Goal: Information Seeking & Learning: Check status

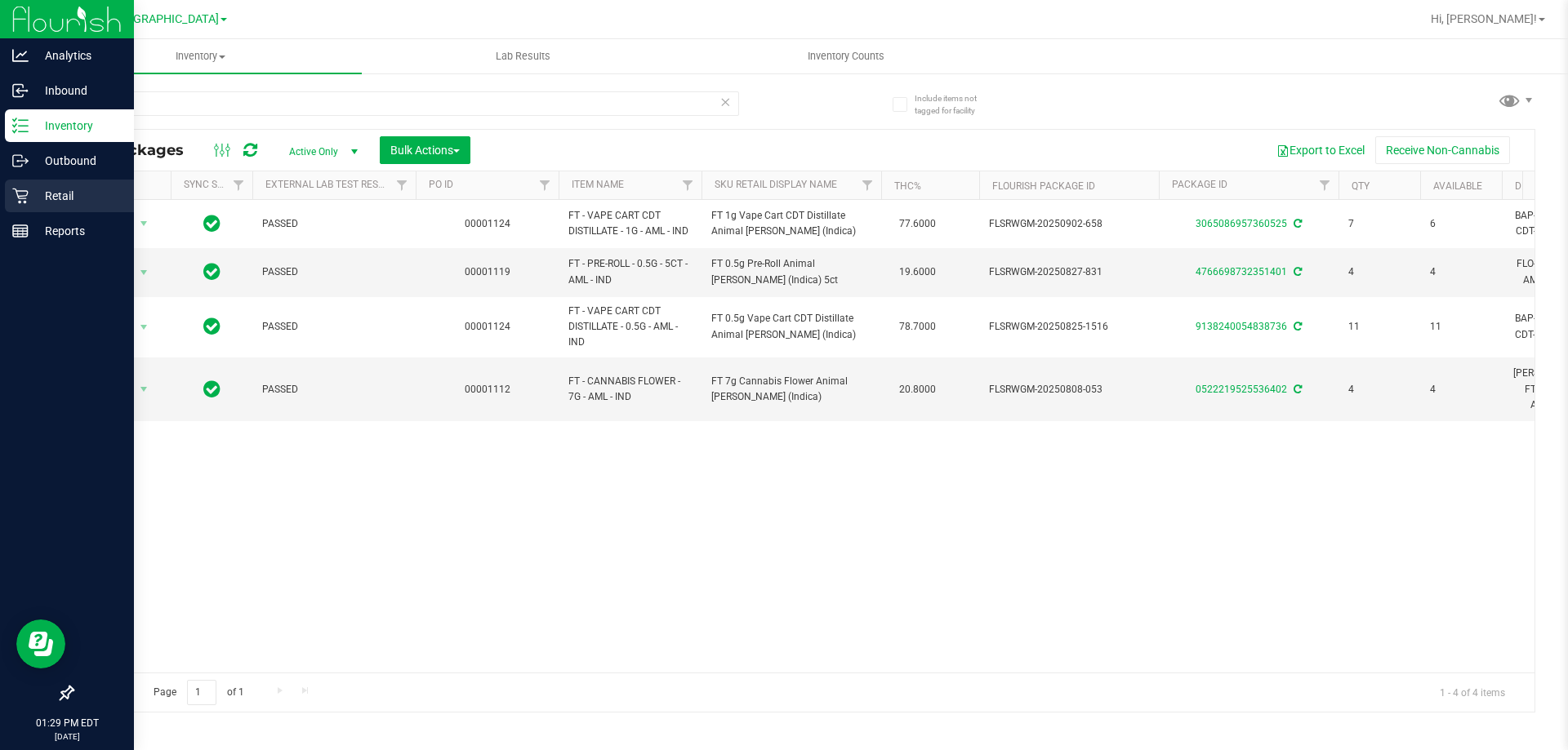
click at [76, 195] on p "Retail" at bounding box center [78, 196] width 98 height 20
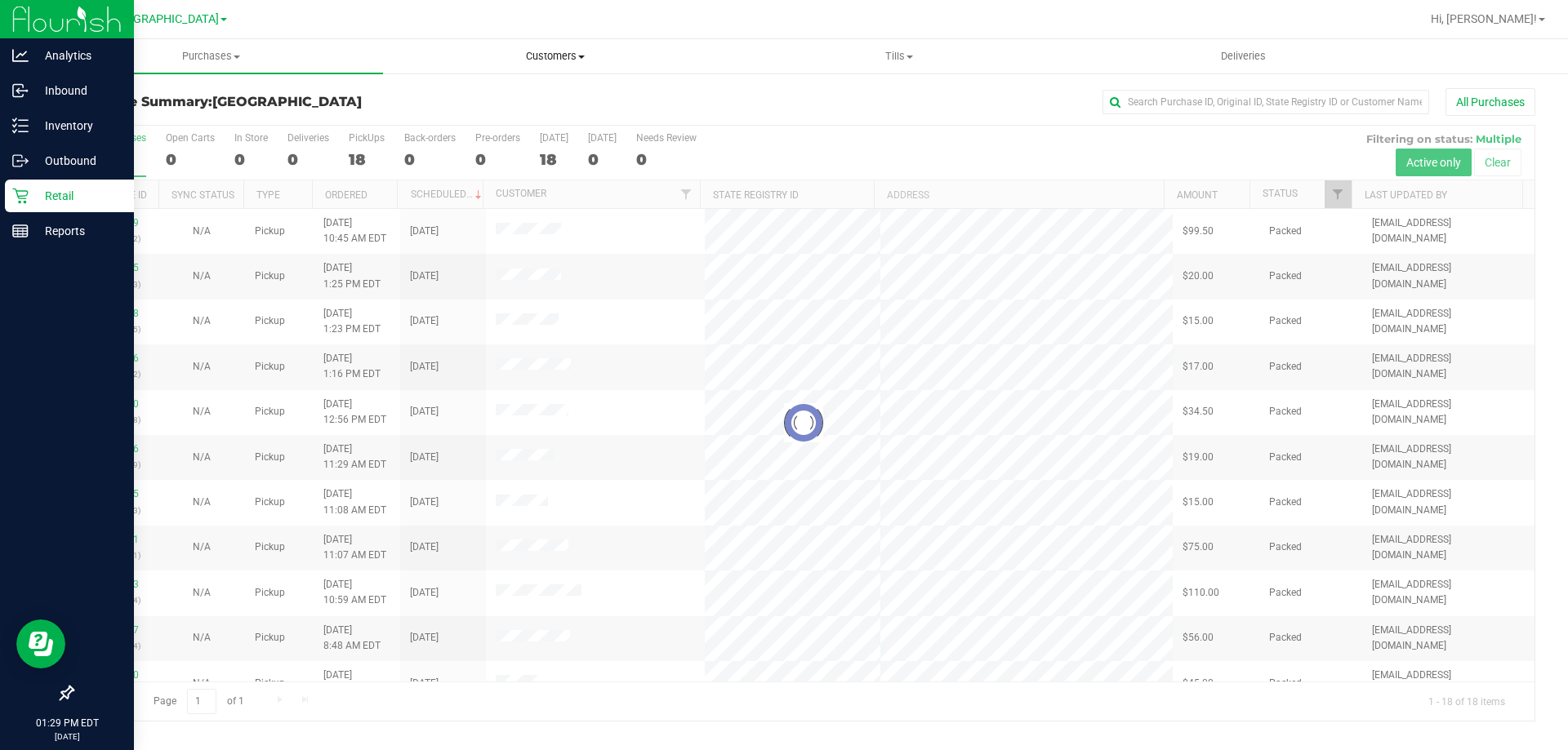
click at [554, 62] on span "Customers" at bounding box center [555, 56] width 342 height 15
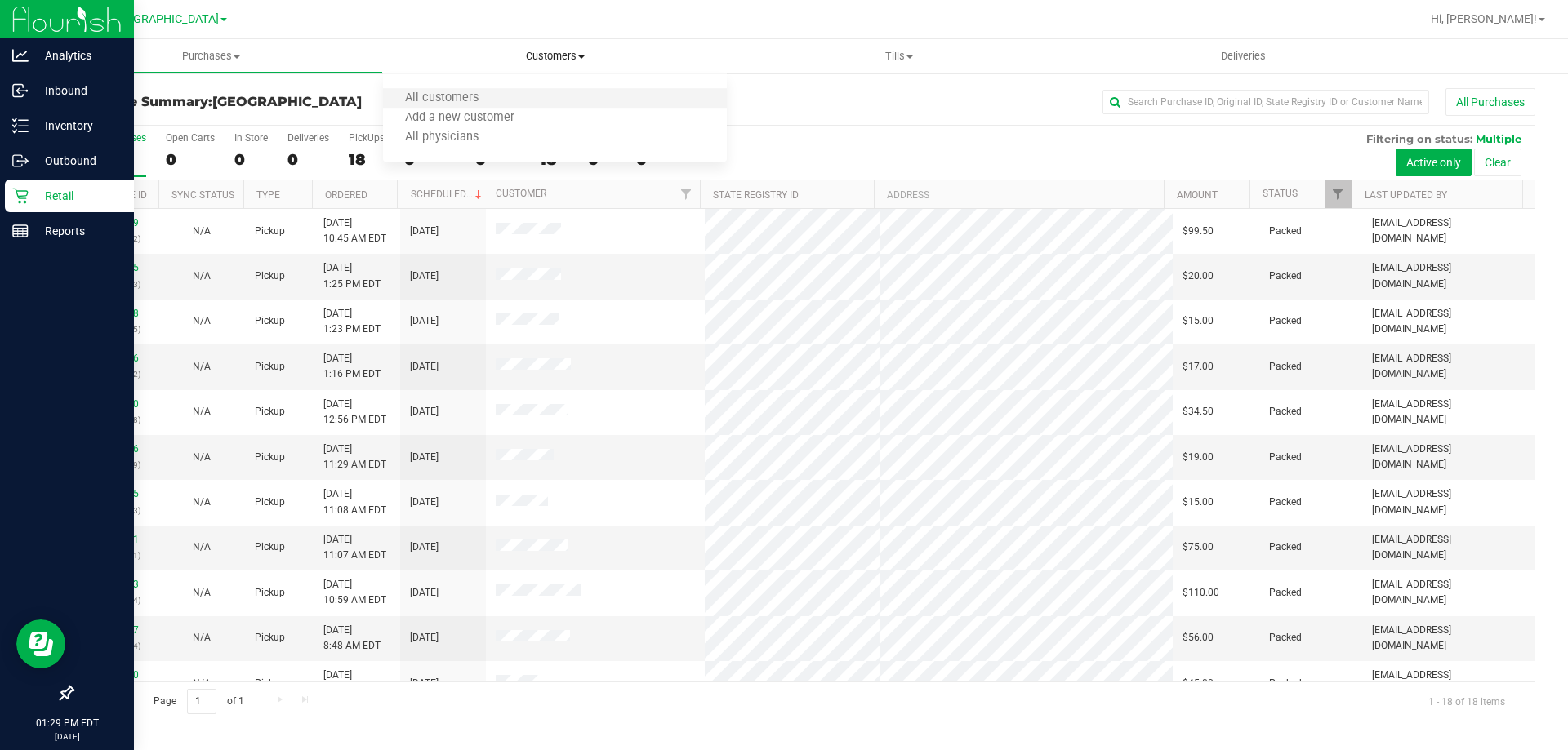
click at [513, 98] on li "All customers" at bounding box center [555, 98] width 344 height 20
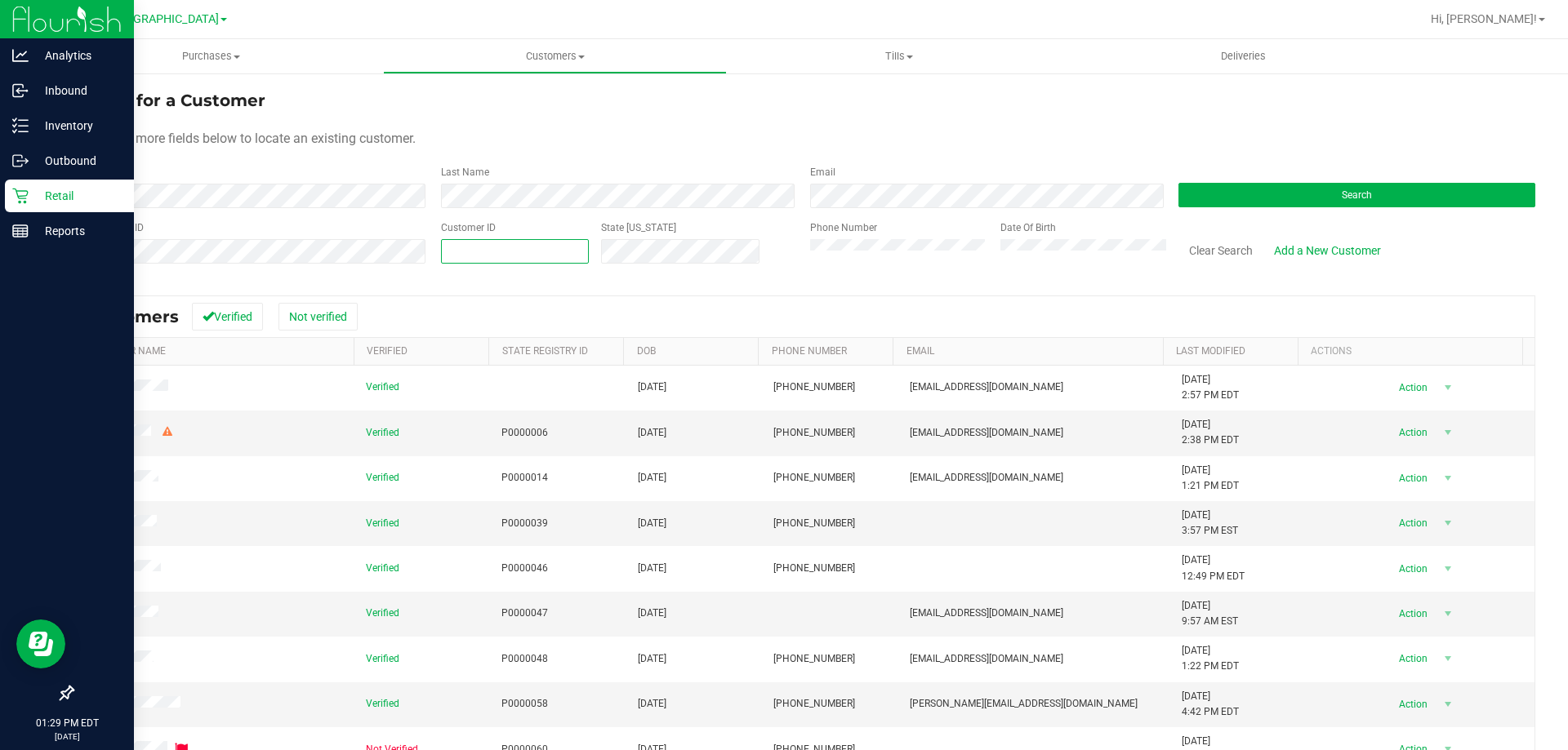
click at [569, 250] on span at bounding box center [514, 252] width 148 height 25
type input "1615991"
